Goal: Transaction & Acquisition: Purchase product/service

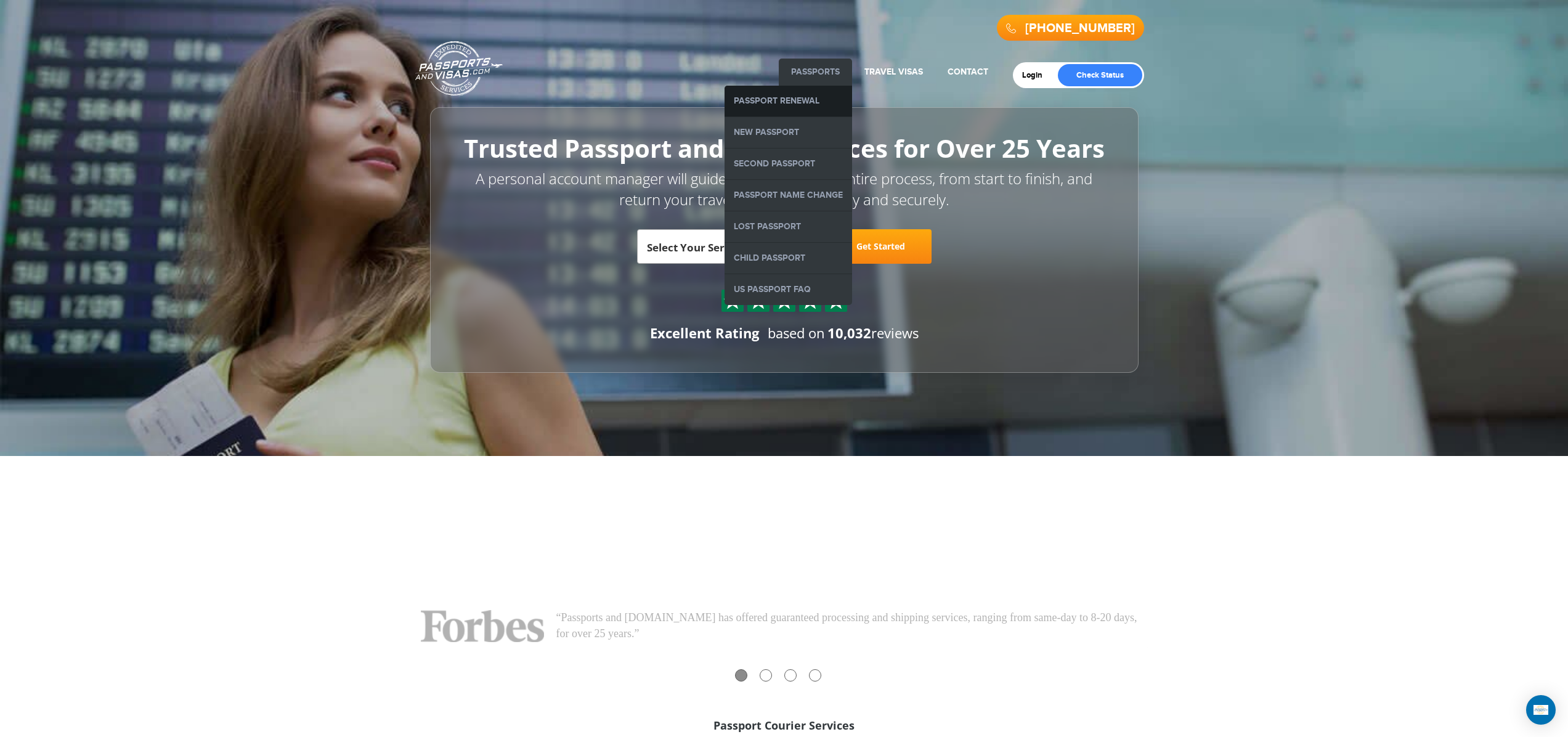
click at [793, 103] on link "Passport Renewal" at bounding box center [788, 101] width 127 height 31
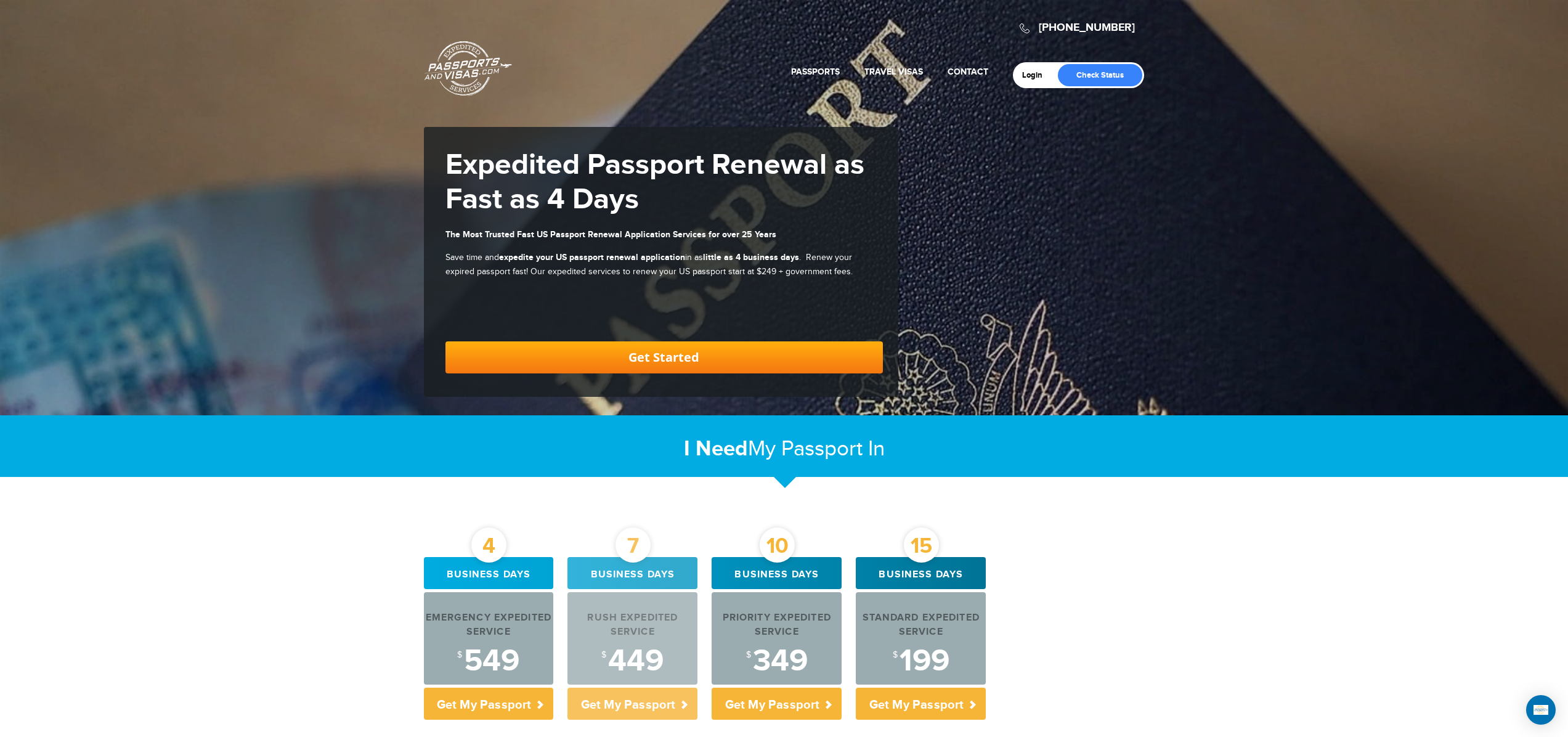
click at [639, 622] on div "Rush Expedited Service" at bounding box center [632, 625] width 130 height 28
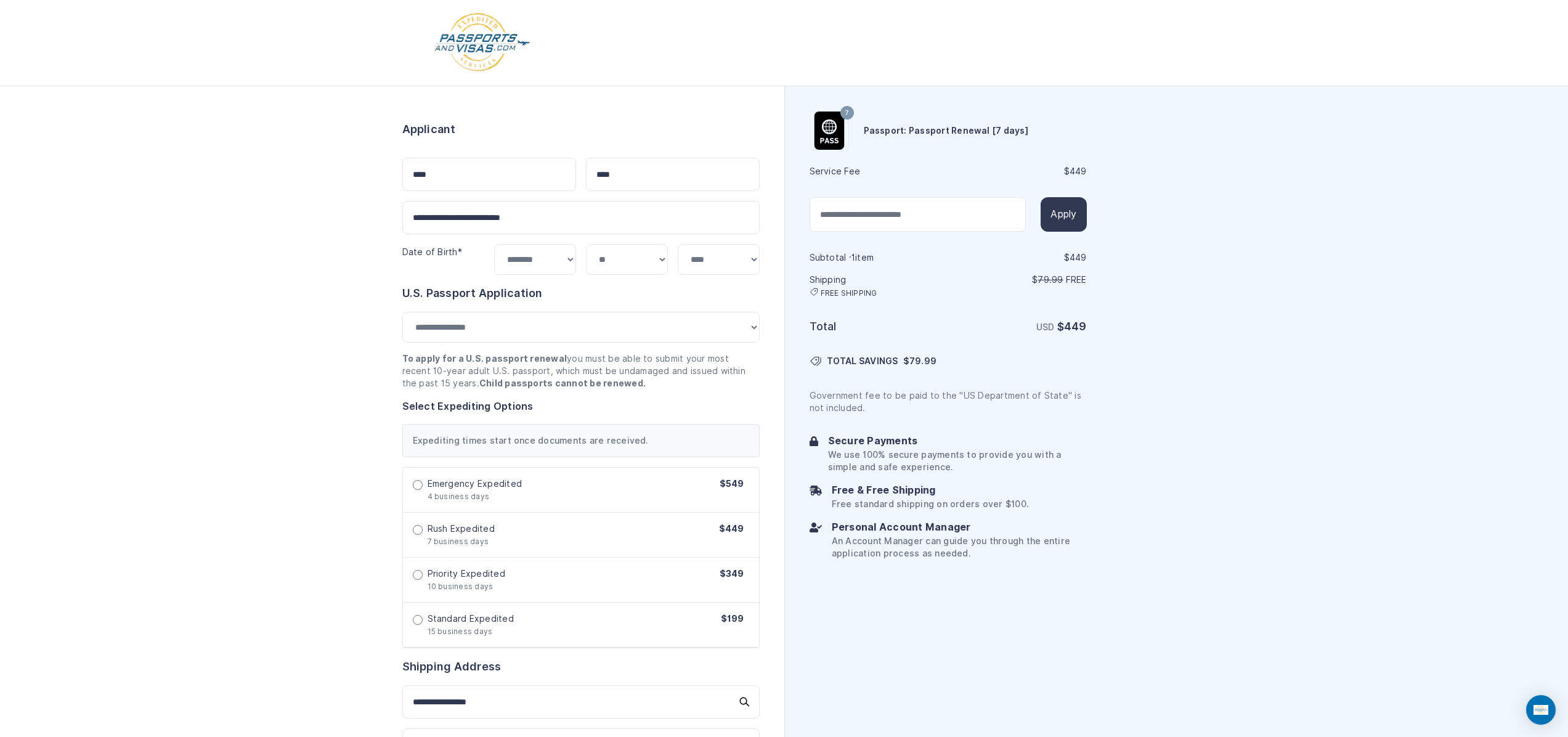
select select "*******"
select select "**"
